Goal: Task Accomplishment & Management: Manage account settings

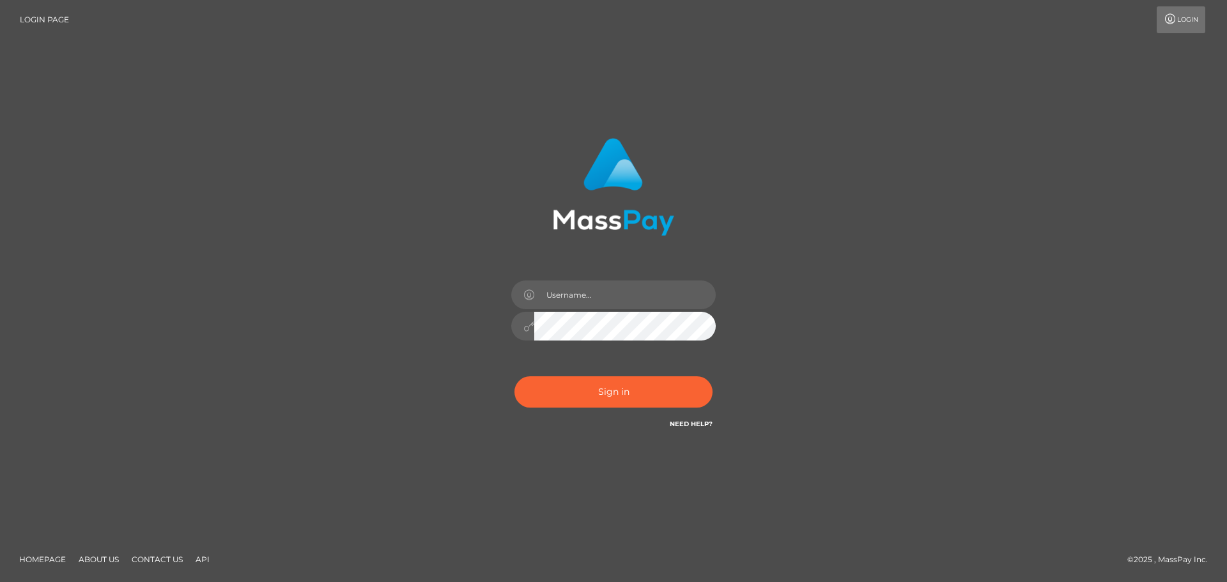
click at [1080, 265] on div "Sign in" at bounding box center [613, 291] width 1227 height 517
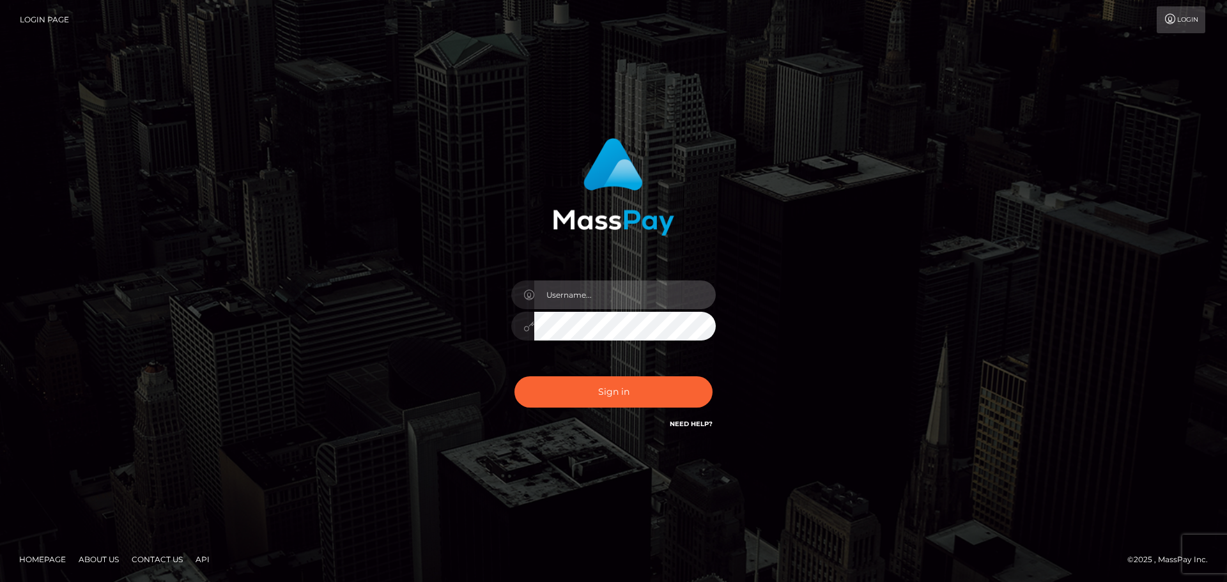
type input "hello.feetfinder"
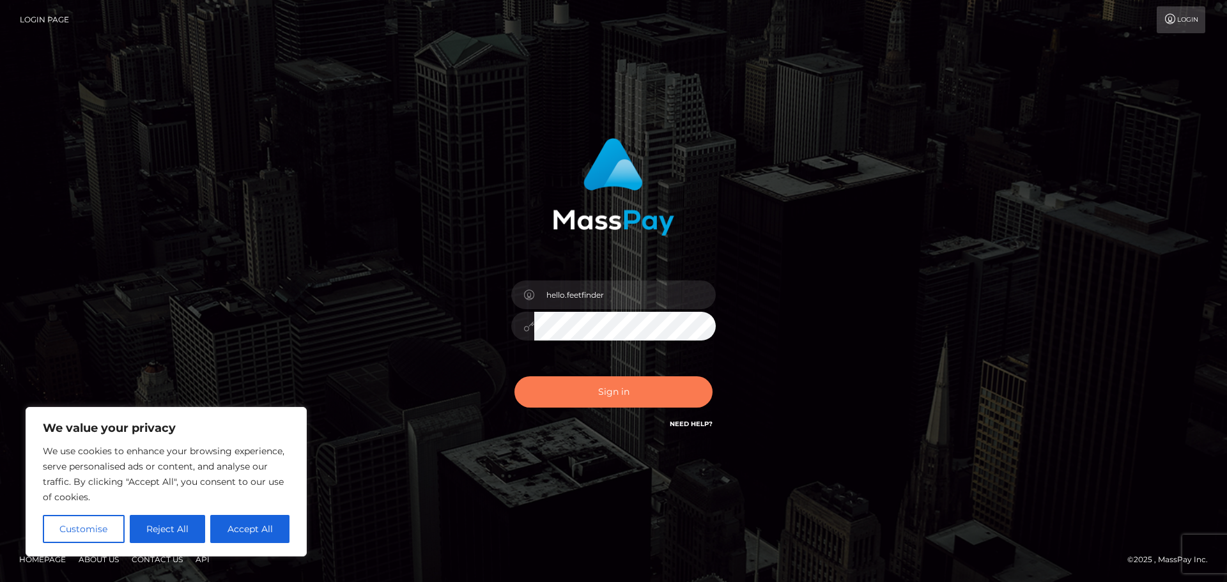
click at [630, 387] on button "Sign in" at bounding box center [614, 391] width 198 height 31
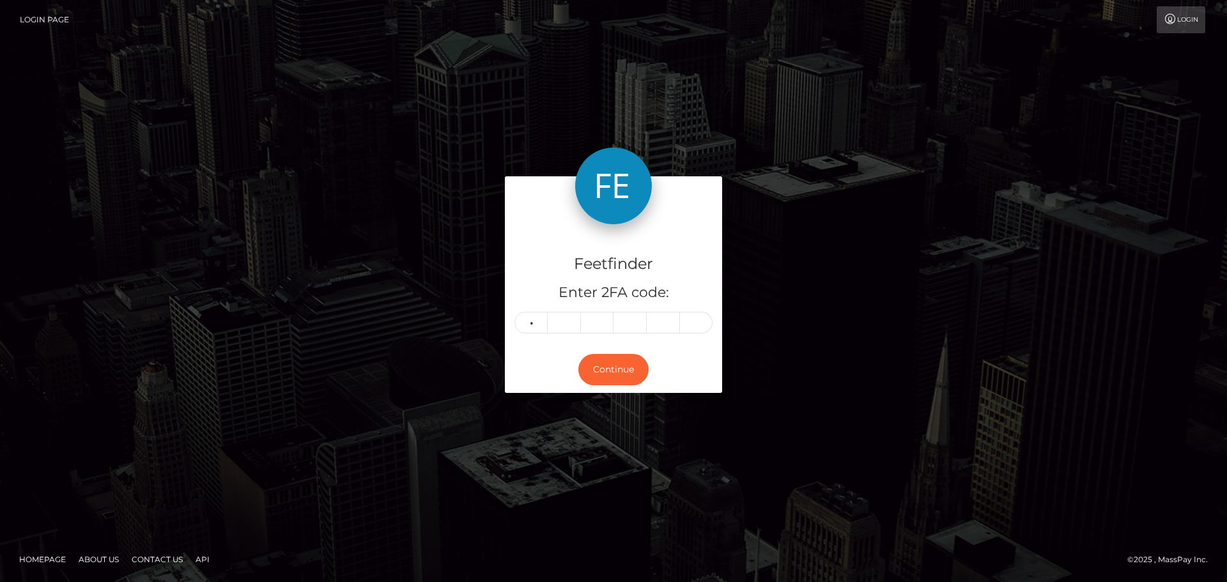
type input "0"
type input "7"
type input "4"
type input "7"
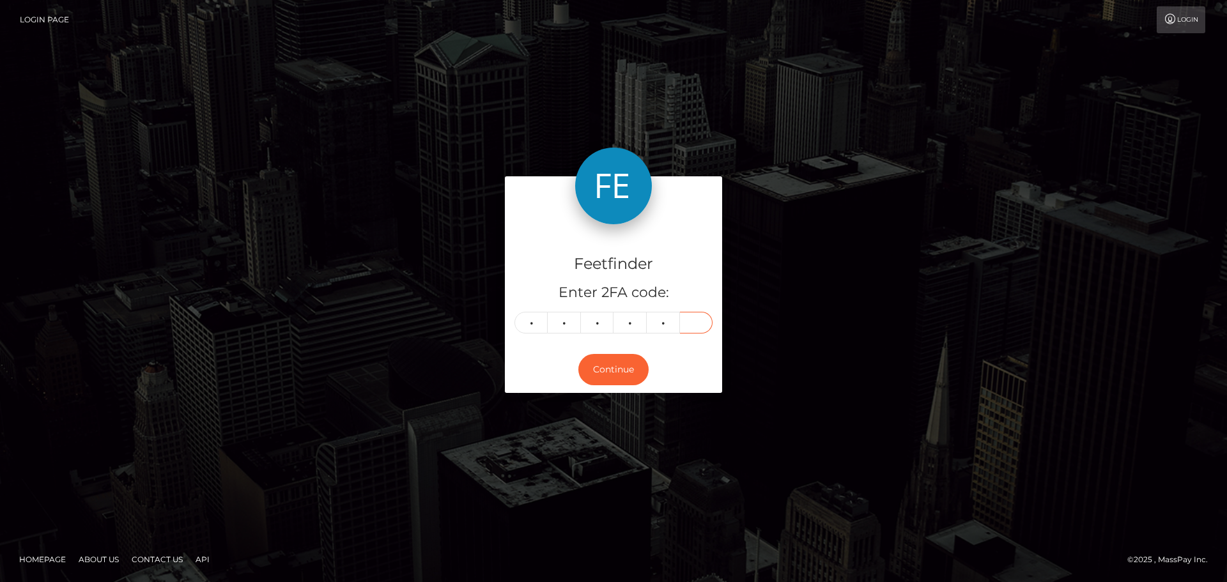
type input "7"
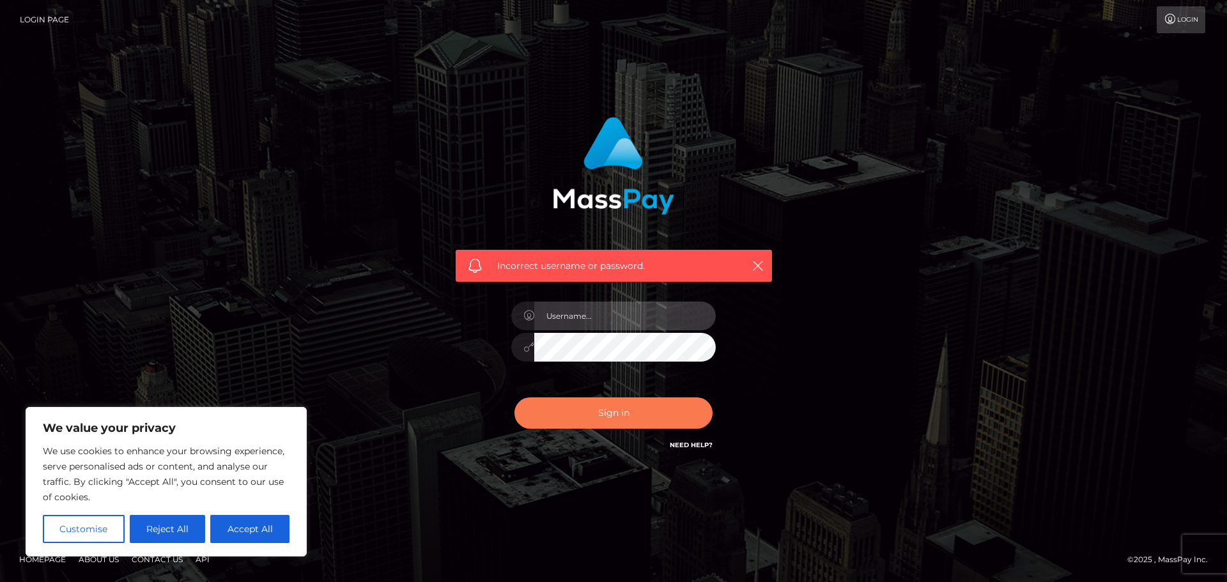
type input "hello.feetfinder"
click at [614, 420] on button "Sign in" at bounding box center [614, 413] width 198 height 31
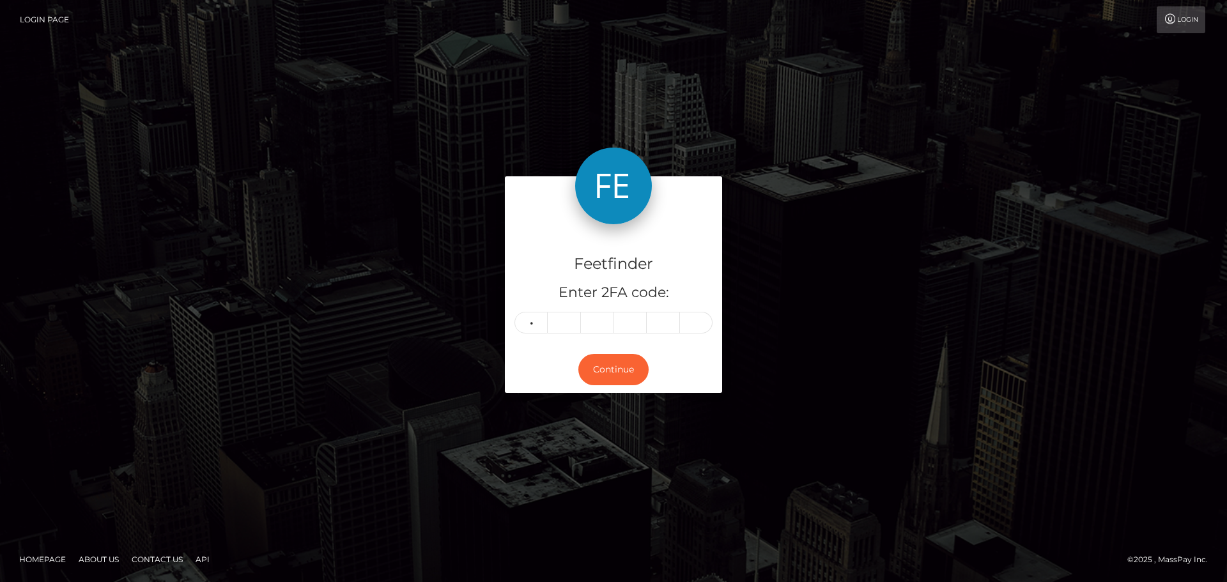
type input "0"
type input "7"
type input "4"
type input "6"
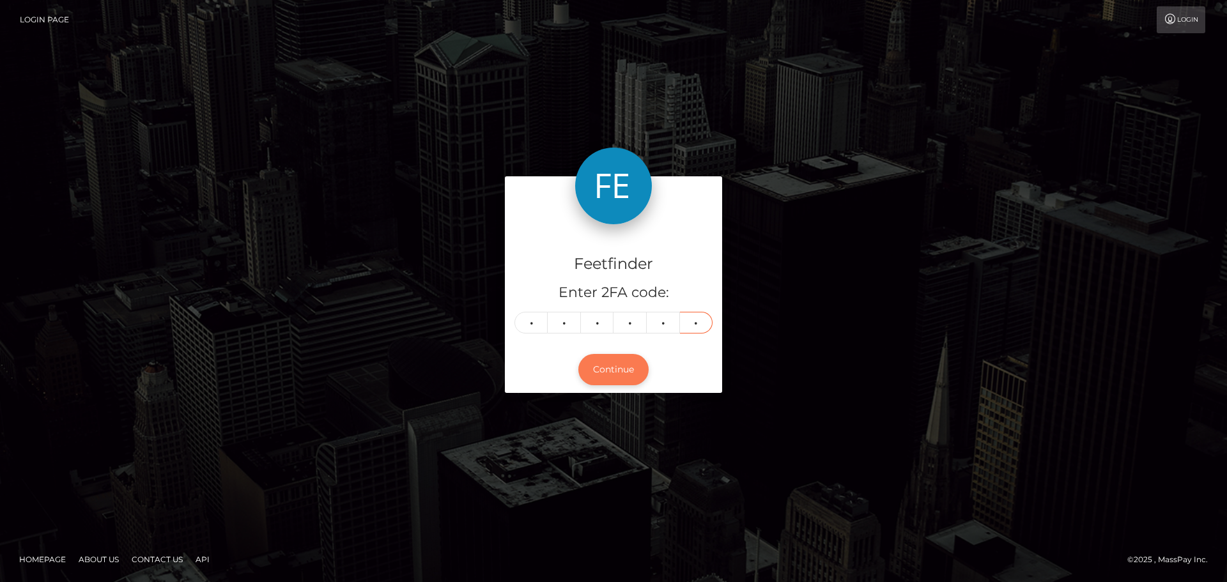
type input "7"
click at [621, 363] on button "Continue" at bounding box center [613, 369] width 70 height 31
click at [610, 373] on button "Continue" at bounding box center [613, 369] width 70 height 31
drag, startPoint x: 702, startPoint y: 322, endPoint x: 716, endPoint y: 352, distance: 32.9
click at [702, 323] on input "7" at bounding box center [696, 323] width 33 height 22
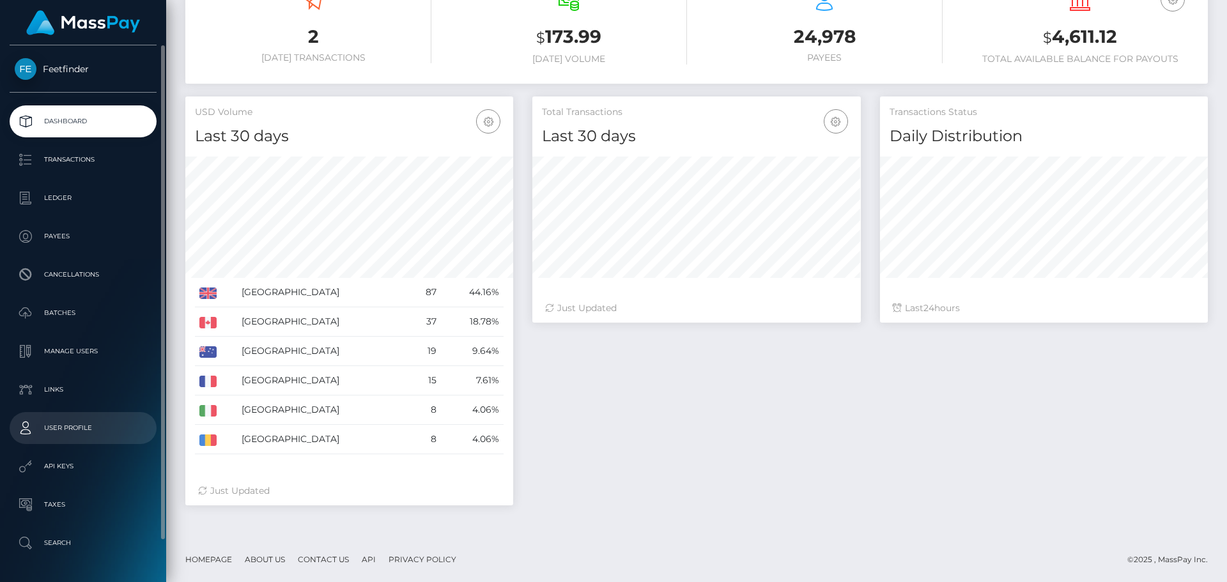
scroll to position [43, 0]
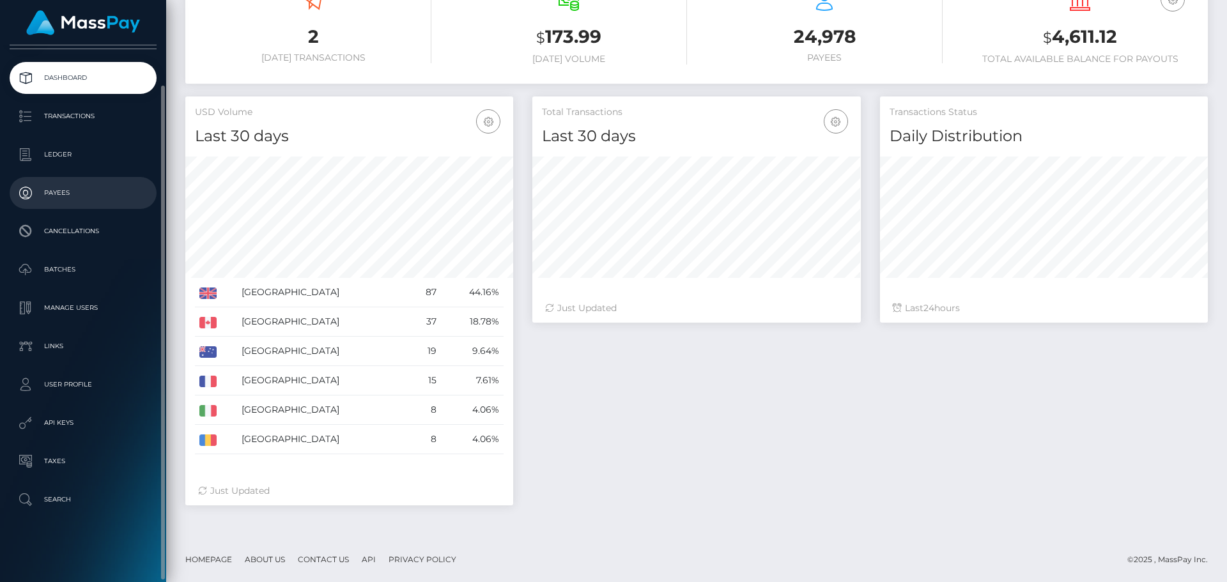
click at [54, 200] on p "Payees" at bounding box center [83, 192] width 137 height 19
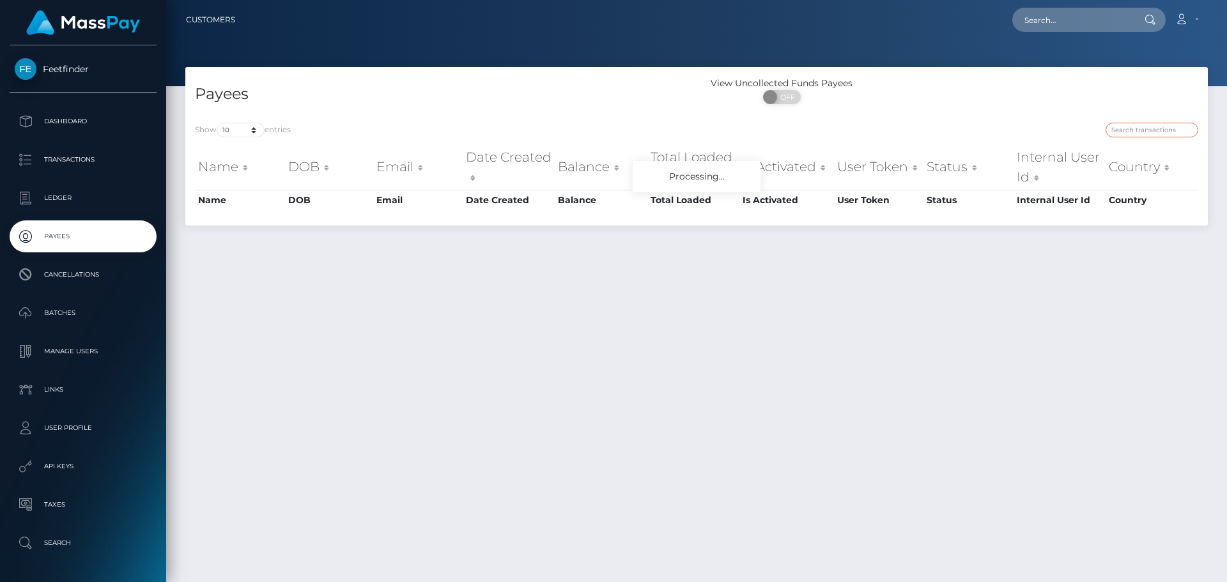
click at [1154, 130] on input "search" at bounding box center [1152, 130] width 93 height 15
paste input "69a84239-7a55-11f0-8023-0266f44cc279"
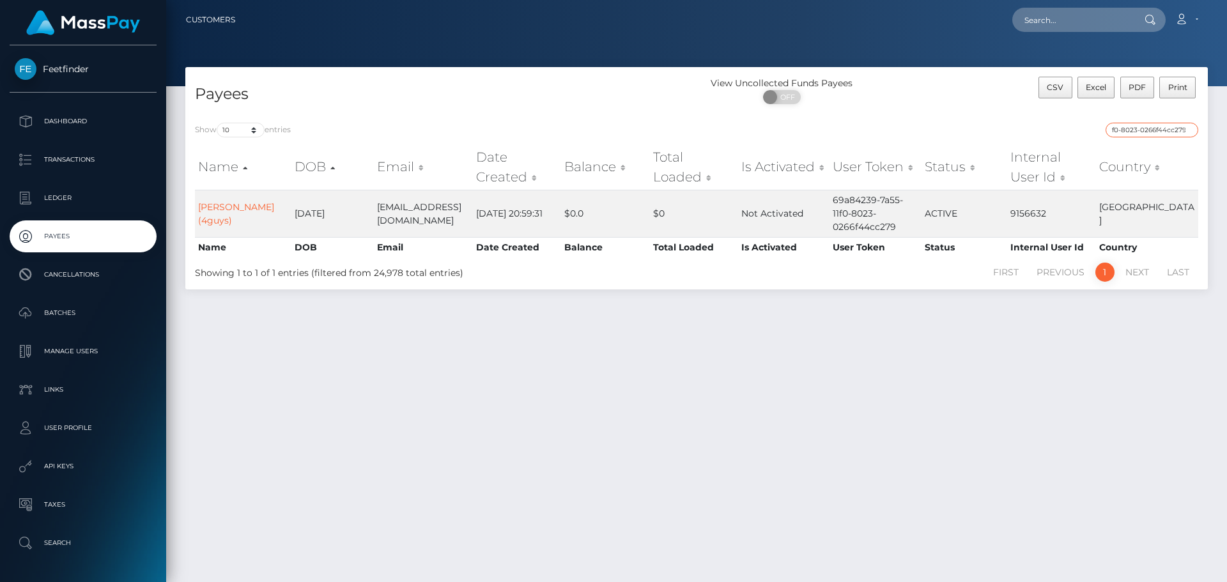
type input "69a84239-7a55-11f0-8023-0266f44cc279"
click at [928, 435] on div "Payees View Uncollected Funds Payees ON OFF CSV Excel PDF Print Show 10 25 50 1…" at bounding box center [696, 319] width 1061 height 504
